Goal: Navigation & Orientation: Understand site structure

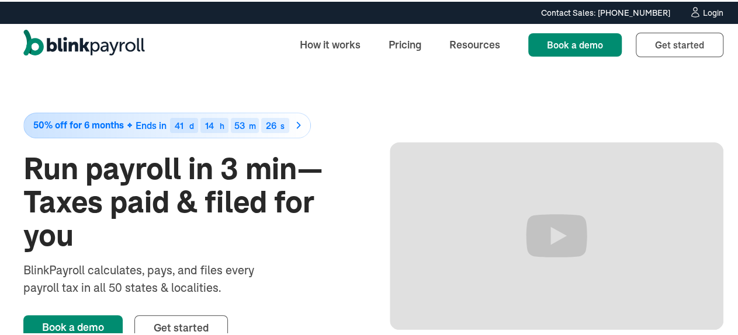
click at [459, 84] on div "50% off for 6 months Ends in 41 d 14 h 53 m 26 s Run payroll in 3 min—Taxes pai…" at bounding box center [373, 234] width 700 height 341
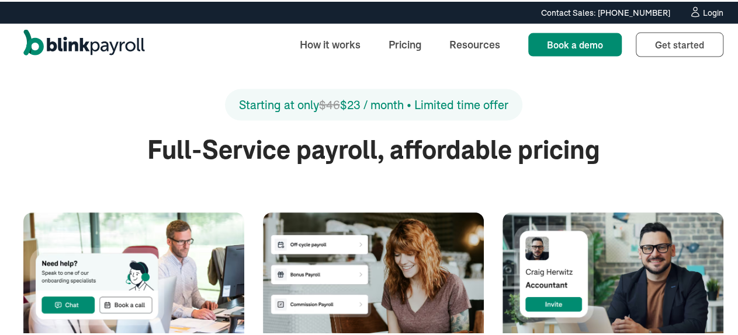
scroll to position [1402, 0]
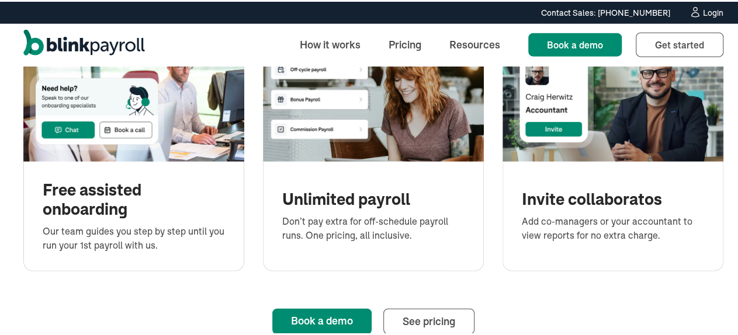
click at [129, 126] on img at bounding box center [133, 98] width 221 height 124
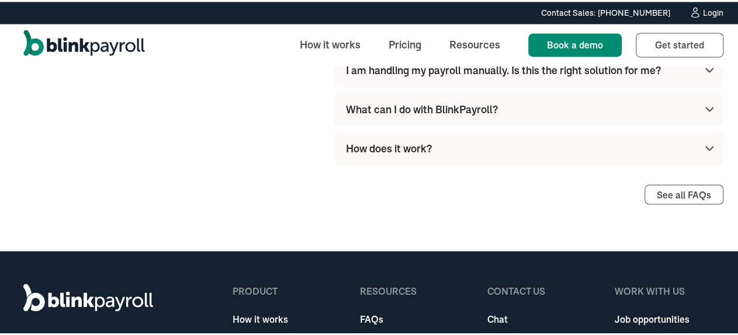
scroll to position [3274, 0]
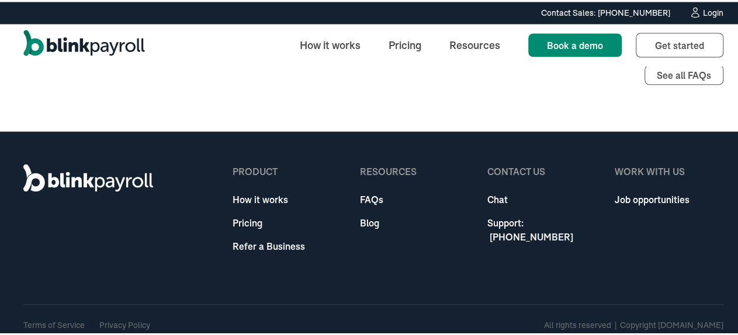
click at [631, 190] on link "Job opportunities" at bounding box center [652, 197] width 75 height 14
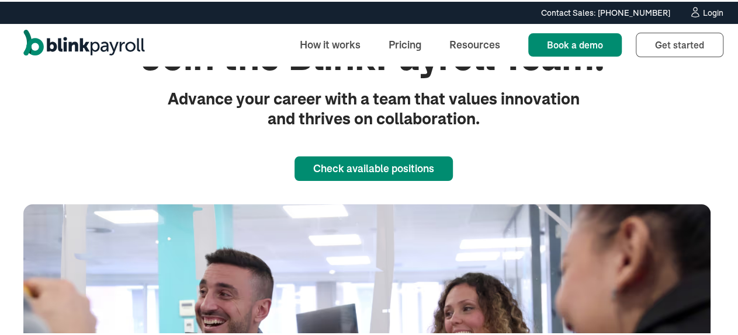
click at [381, 168] on link "Check available positions" at bounding box center [373, 167] width 158 height 25
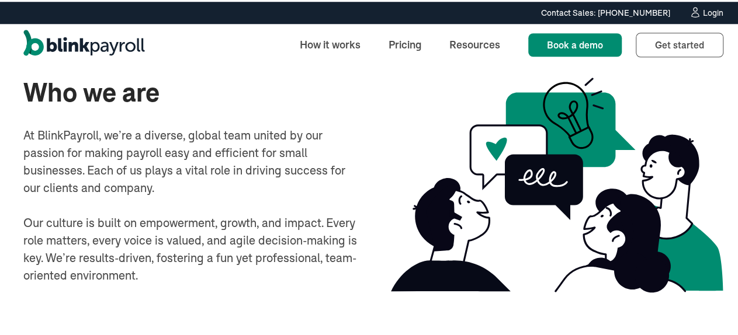
scroll to position [381, 0]
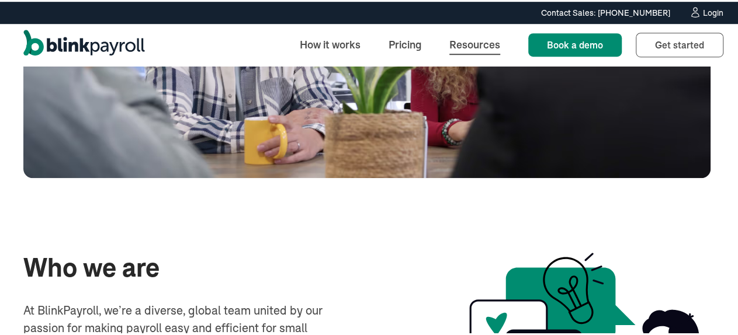
click at [470, 48] on link "Resources" at bounding box center [475, 42] width 70 height 25
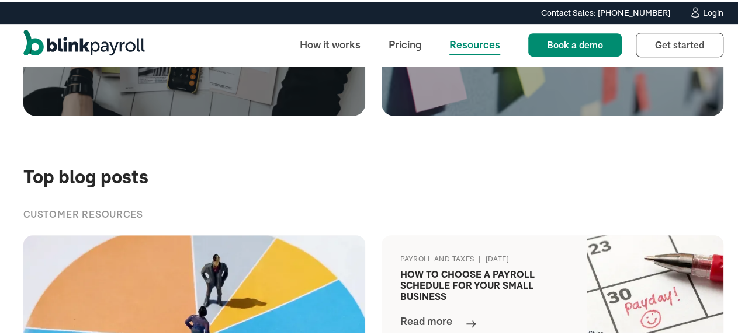
scroll to position [135, 0]
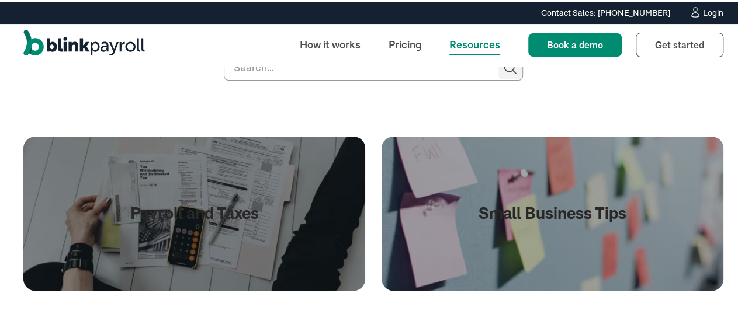
click at [75, 43] on img "home" at bounding box center [84, 43] width 122 height 30
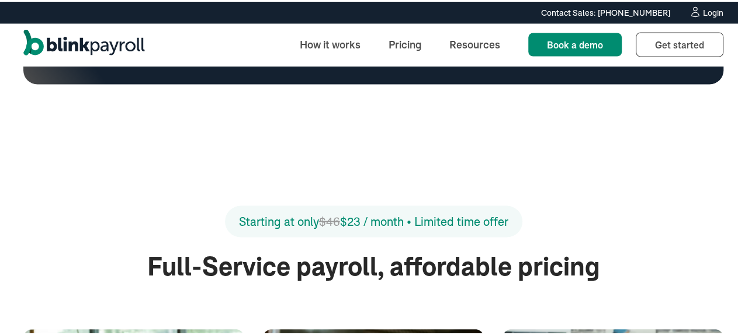
scroll to position [876, 0]
